Goal: Information Seeking & Learning: Learn about a topic

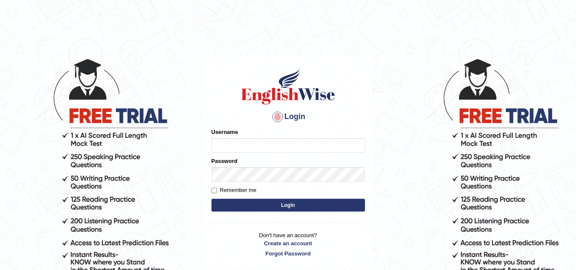
click at [229, 150] on input "Username" at bounding box center [289, 145] width 154 height 15
click at [188, 209] on body "Login Please fix the following errors: Username Password Remember me Login Don'…" at bounding box center [288, 164] width 576 height 270
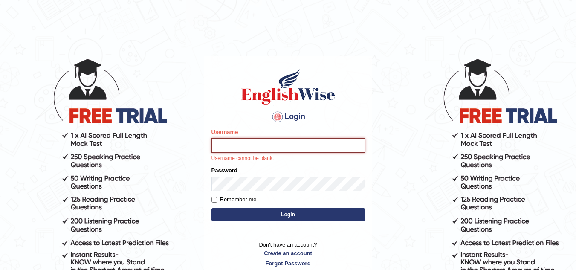
click at [239, 148] on input "Username" at bounding box center [289, 145] width 154 height 15
type input "sk247289"
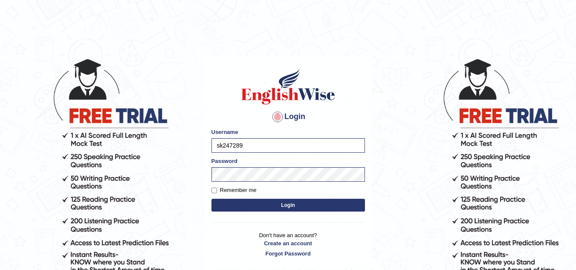
click at [272, 207] on button "Login" at bounding box center [289, 205] width 154 height 13
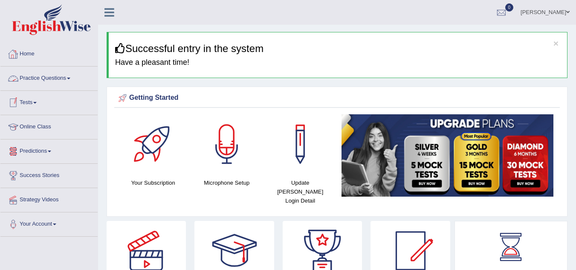
click at [66, 75] on link "Practice Questions" at bounding box center [48, 77] width 97 height 21
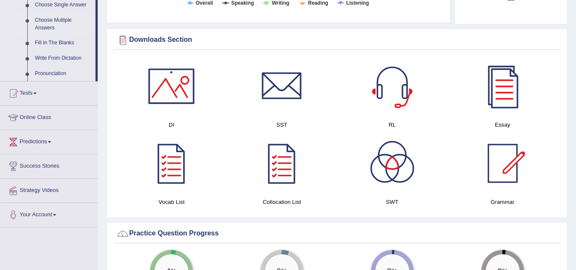
scroll to position [465, 0]
click at [39, 98] on link "Tests" at bounding box center [48, 91] width 97 height 21
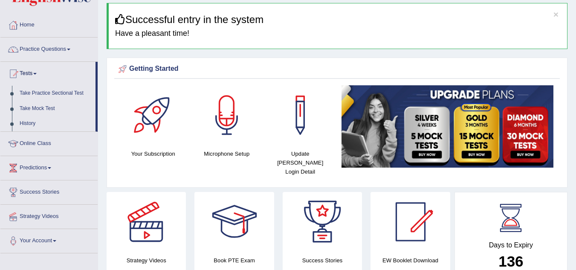
scroll to position [0, 0]
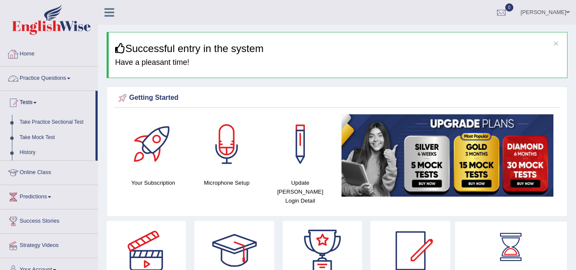
drag, startPoint x: 97, startPoint y: 106, endPoint x: 34, endPoint y: 55, distance: 81.0
click at [34, 55] on ul "Home Practice Questions Speaking Practice Read Aloud Repeat Sentence Describe I…" at bounding box center [48, 162] width 97 height 240
click at [34, 55] on link "Home" at bounding box center [48, 52] width 97 height 21
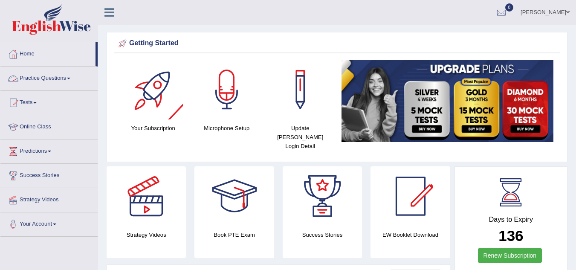
click at [66, 83] on link "Practice Questions" at bounding box center [48, 77] width 97 height 21
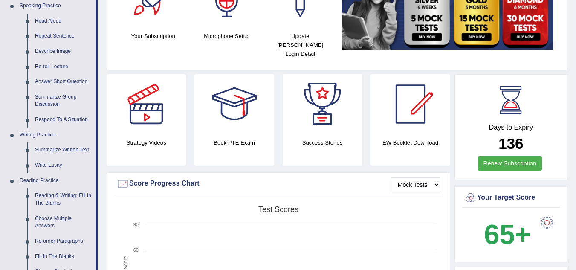
scroll to position [93, 0]
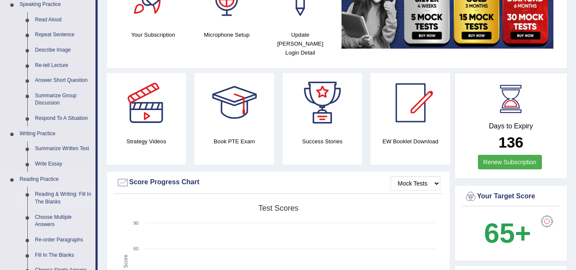
click at [46, 197] on link "Reading & Writing: Fill In The Blanks" at bounding box center [63, 198] width 64 height 23
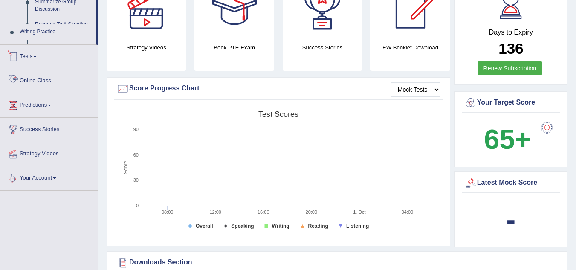
scroll to position [238, 0]
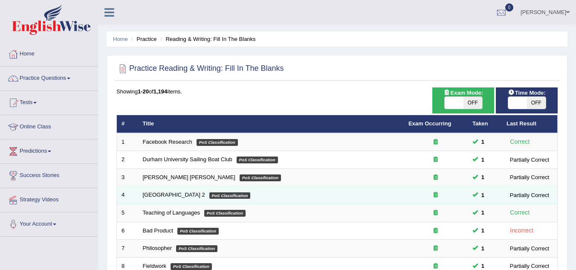
scroll to position [295, 0]
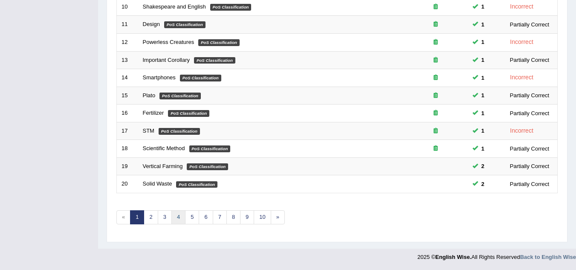
click at [178, 214] on link "4" at bounding box center [179, 217] width 14 height 14
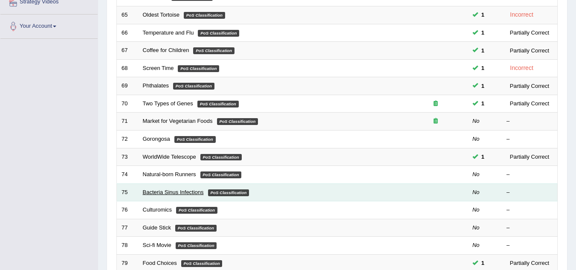
scroll to position [295, 0]
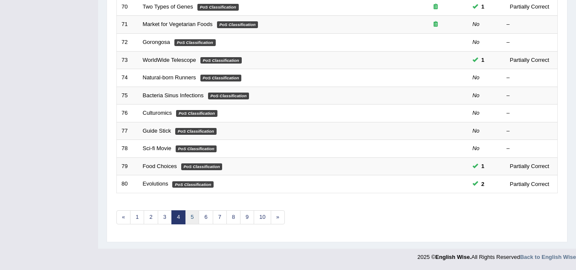
click at [194, 218] on link "5" at bounding box center [192, 217] width 14 height 14
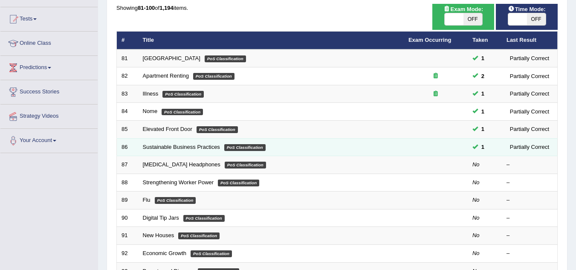
scroll to position [101, 0]
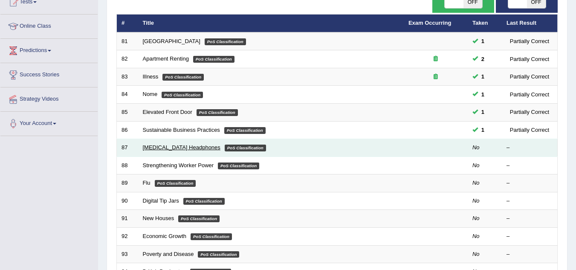
click at [207, 149] on link "Bone Conduction Headphones" at bounding box center [182, 147] width 78 height 6
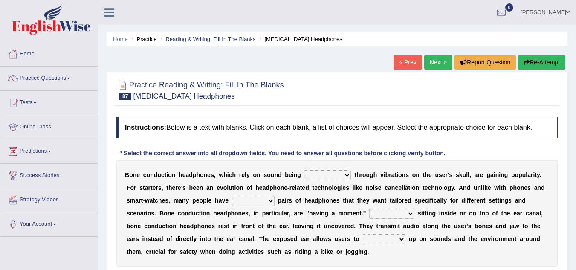
click at [431, 62] on link "Next »" at bounding box center [439, 62] width 28 height 15
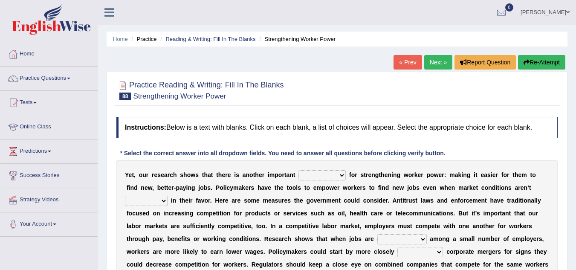
click at [435, 61] on link "Next »" at bounding box center [439, 62] width 28 height 15
